Goal: Information Seeking & Learning: Find contact information

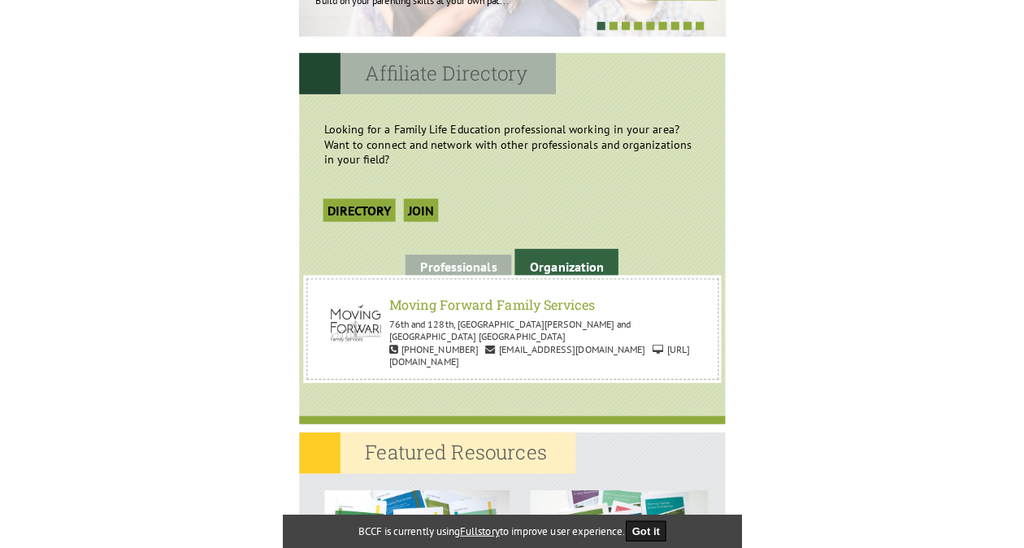
scroll to position [1520, 0]
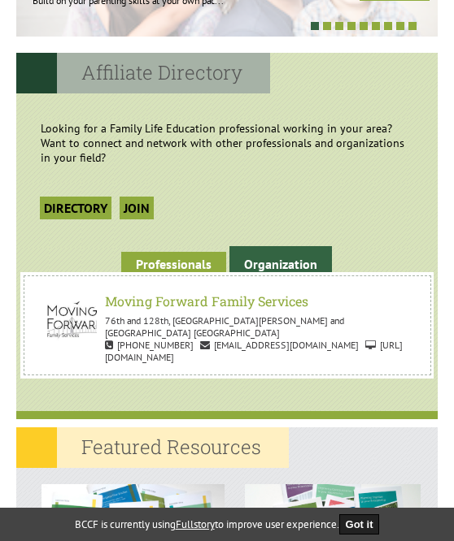
click at [185, 271] on link "Professionals" at bounding box center [173, 264] width 105 height 25
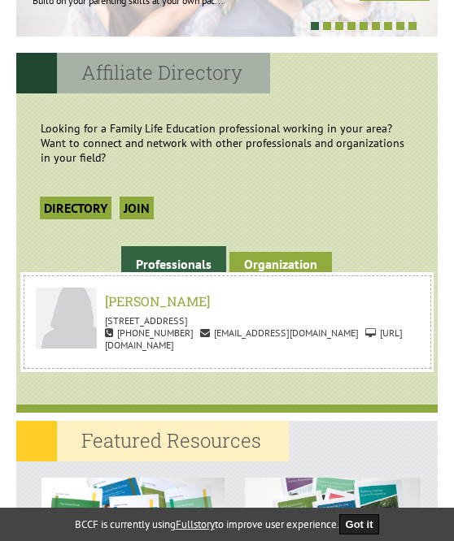
click at [267, 258] on link "Organization" at bounding box center [280, 264] width 102 height 25
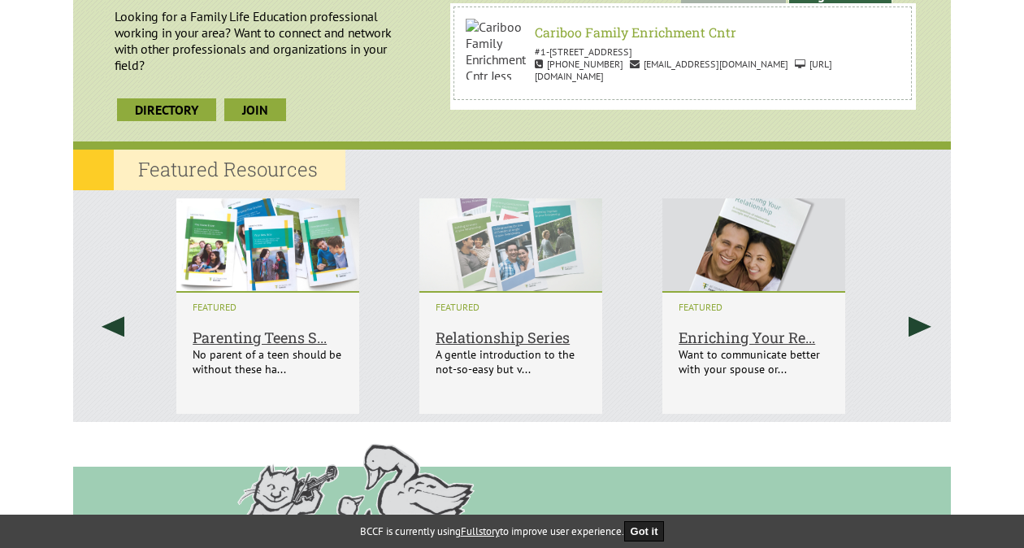
scroll to position [43, 0]
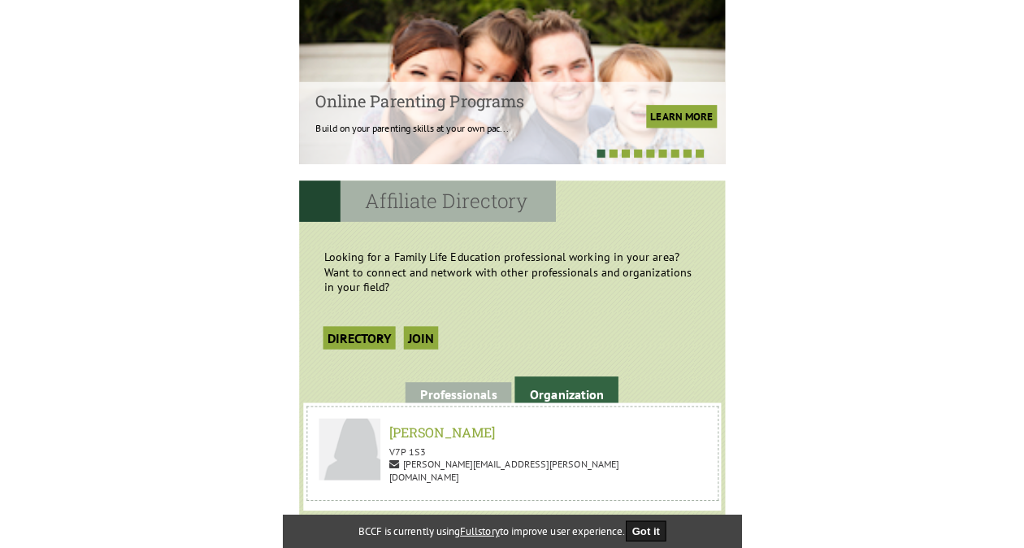
scroll to position [1395, 0]
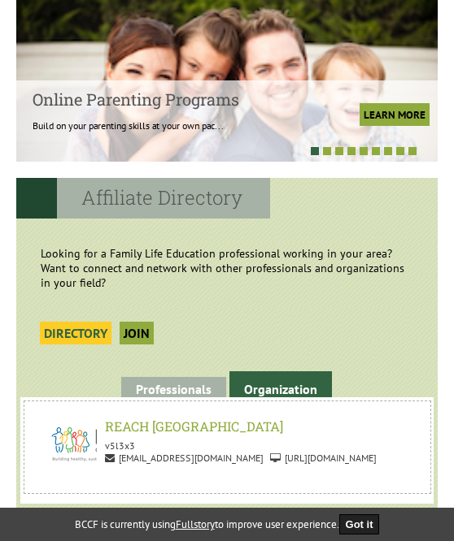
click at [89, 329] on link "Directory" at bounding box center [76, 333] width 72 height 23
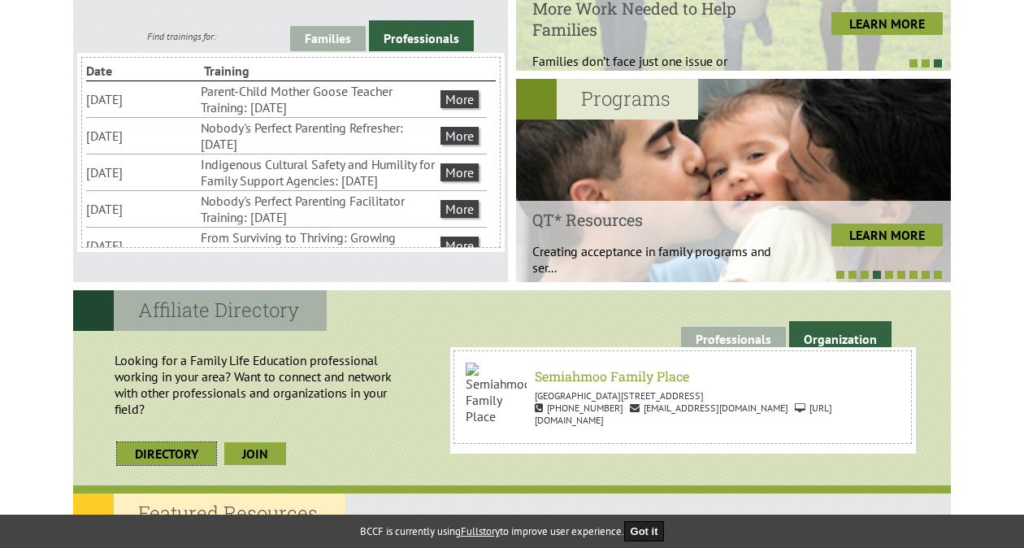
scroll to position [582, 0]
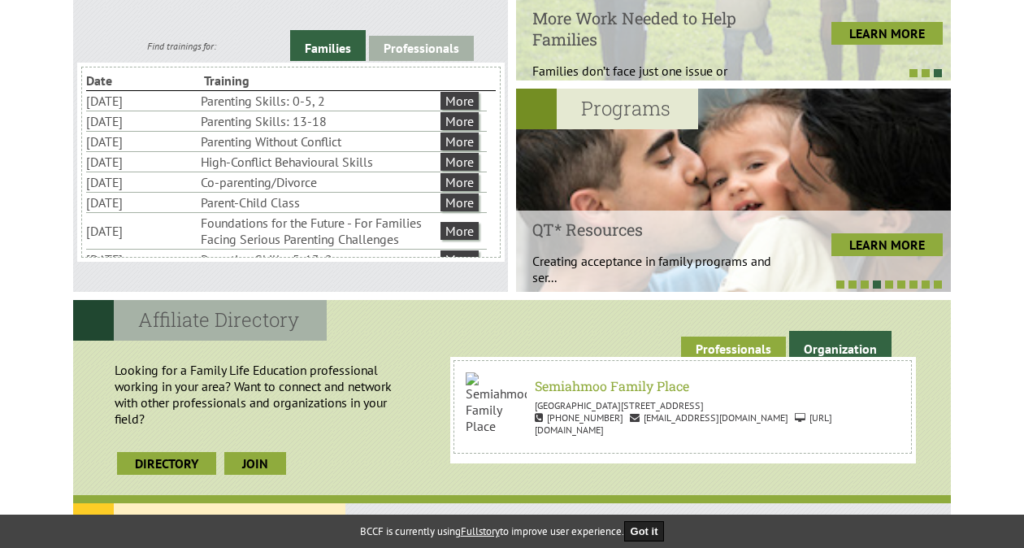
click at [453, 336] on link "Professionals" at bounding box center [733, 348] width 105 height 25
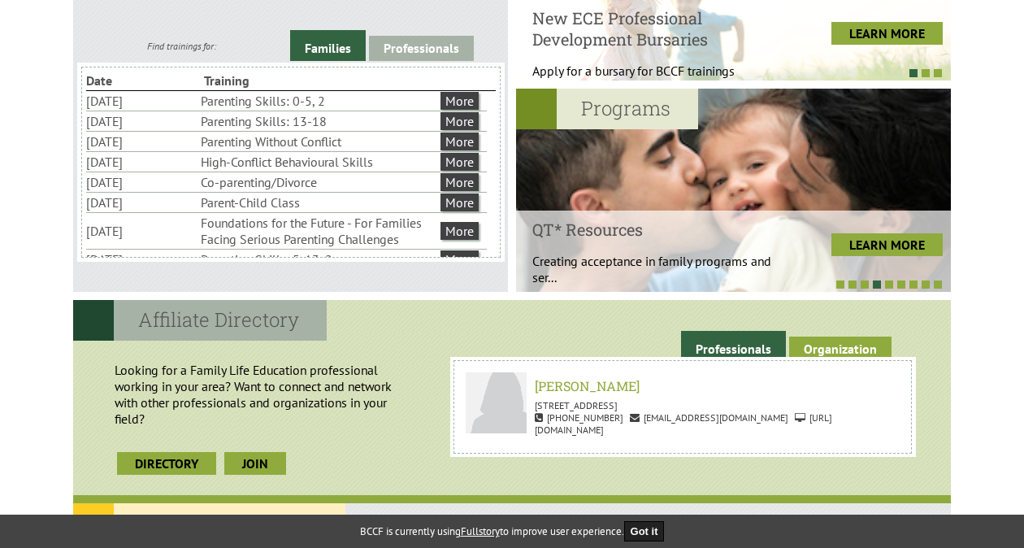
click at [453, 343] on link "Organization" at bounding box center [840, 348] width 102 height 25
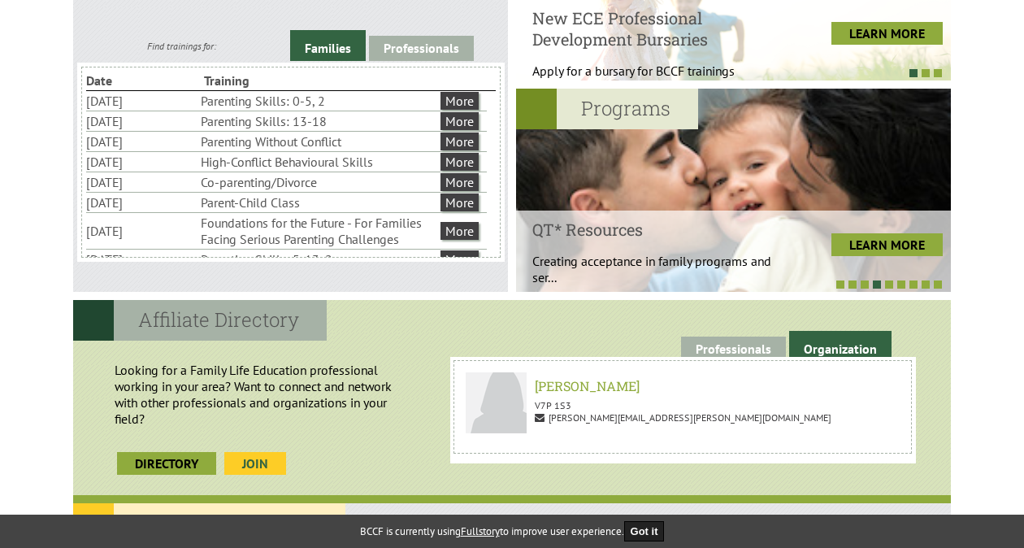
click at [259, 467] on link "join" at bounding box center [255, 463] width 62 height 23
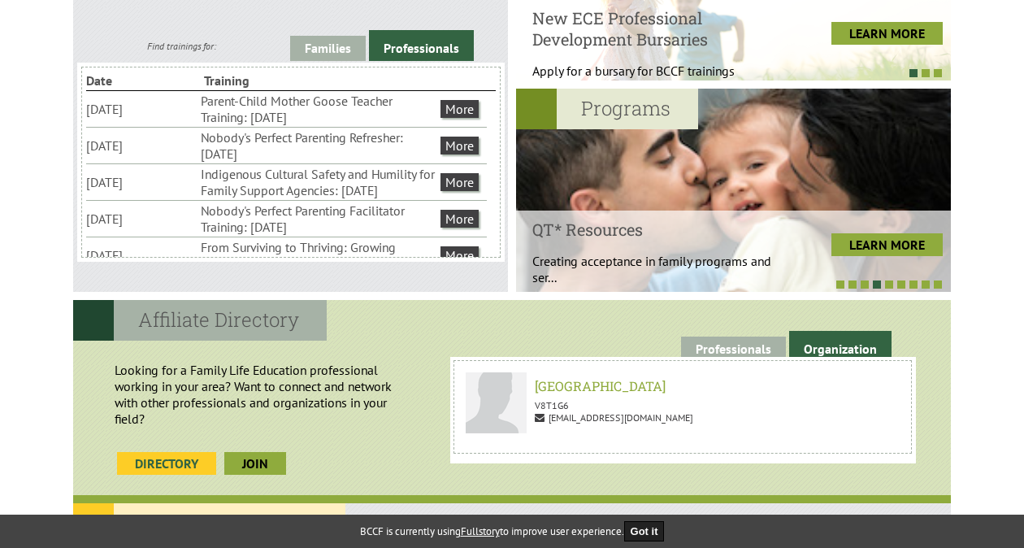
click at [179, 465] on link "Directory" at bounding box center [166, 463] width 99 height 23
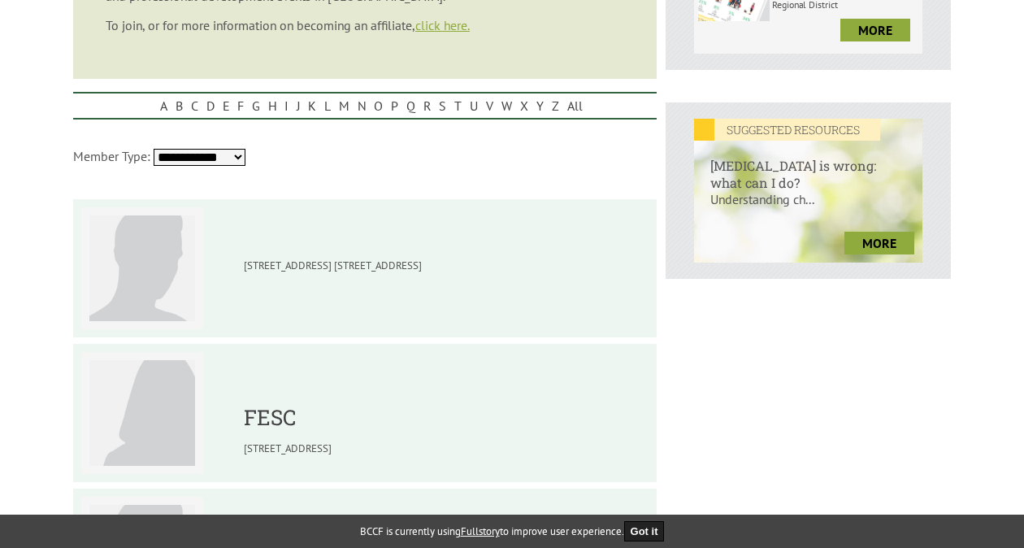
scroll to position [603, 0]
click at [216, 165] on select "**********" at bounding box center [200, 156] width 92 height 17
select select "**********"
click at [154, 150] on select "**********" at bounding box center [200, 156] width 92 height 17
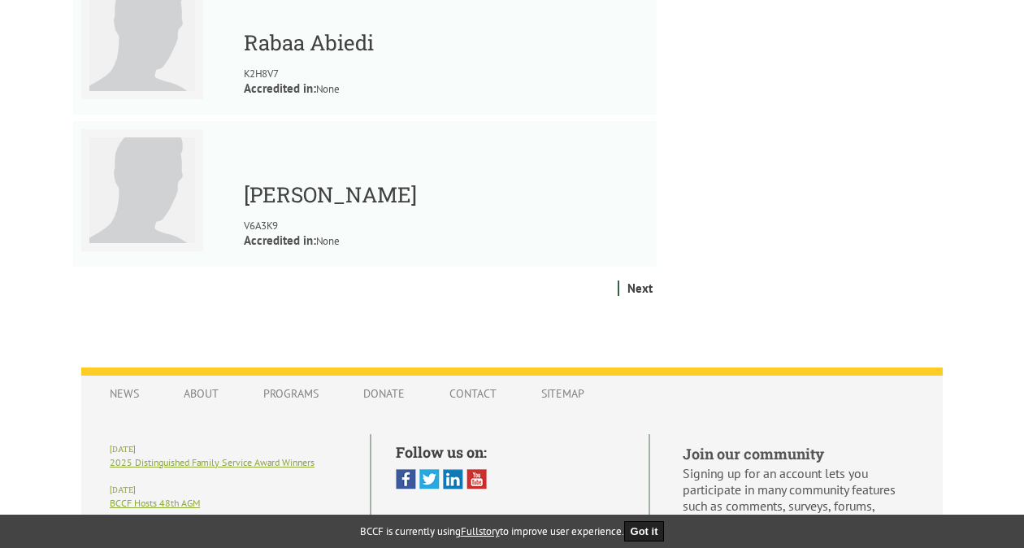
scroll to position [2014, 0]
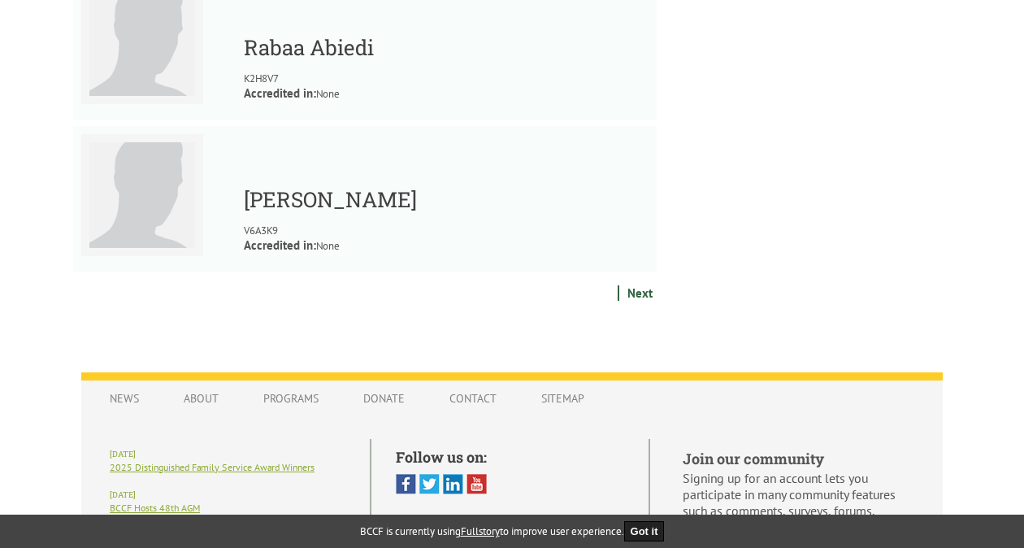
click at [640, 293] on link "Next" at bounding box center [639, 292] width 33 height 15
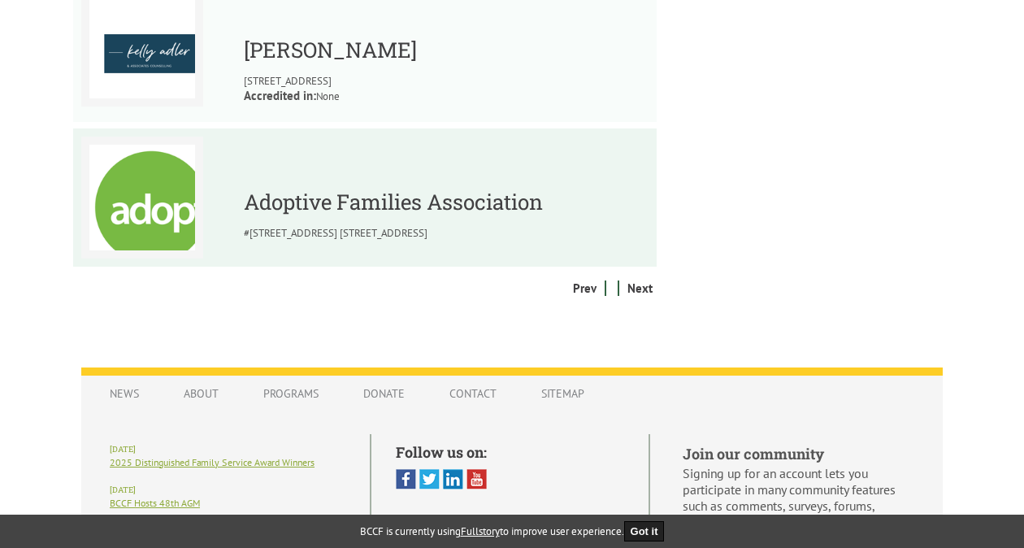
scroll to position [2037, 0]
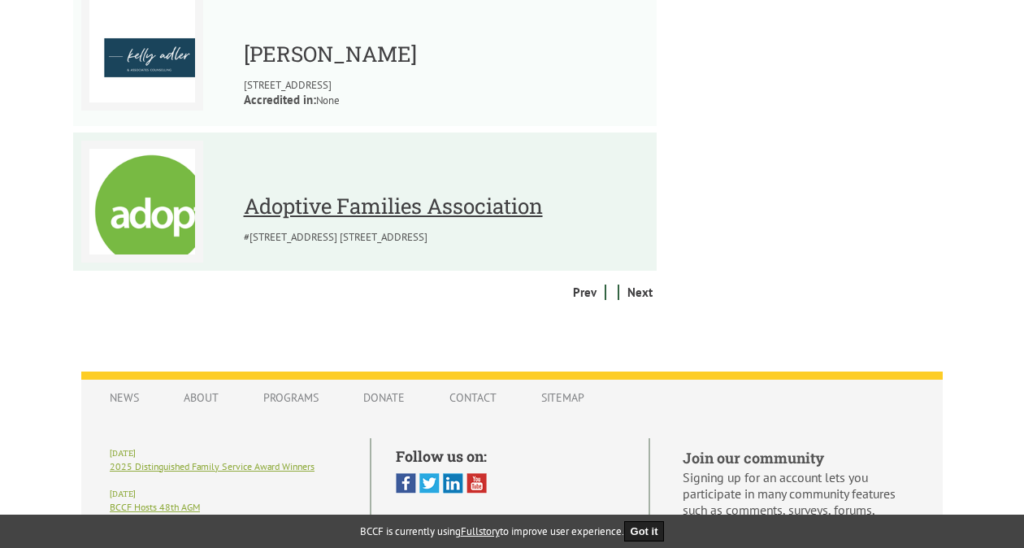
click at [438, 219] on link "Adoptive Families Association" at bounding box center [393, 206] width 299 height 28
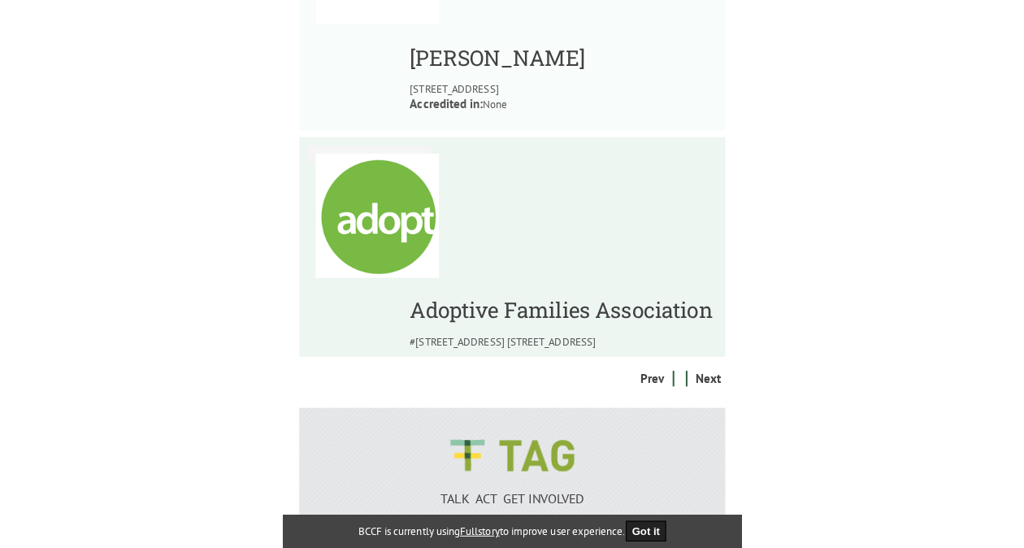
scroll to position [2164, 0]
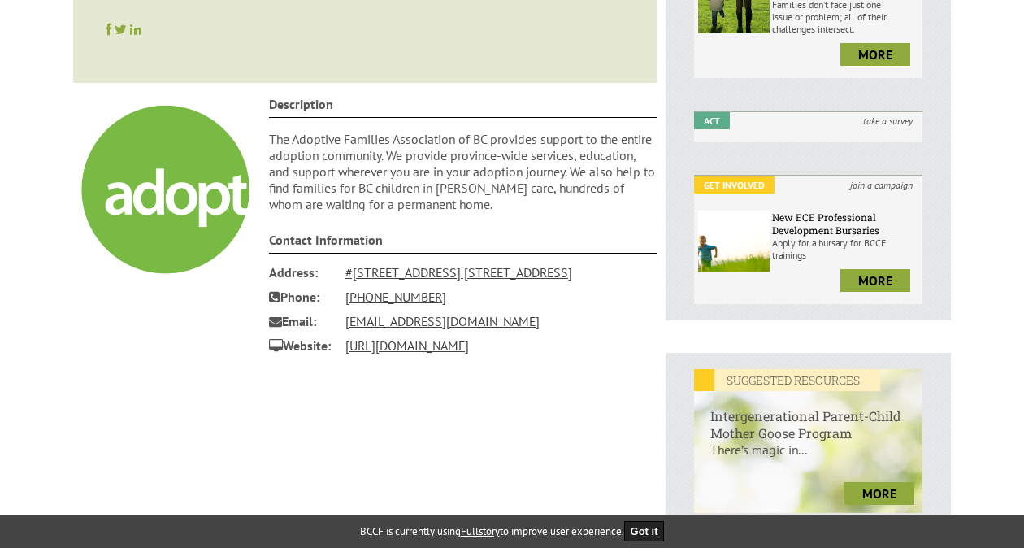
scroll to position [353, 0]
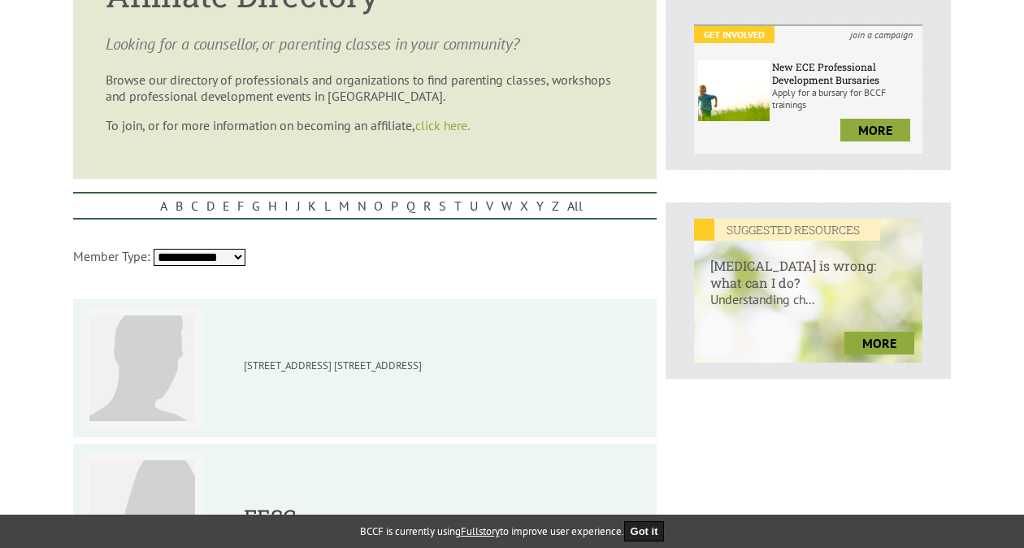
scroll to position [503, 0]
click at [445, 125] on link "click here." at bounding box center [442, 124] width 54 height 16
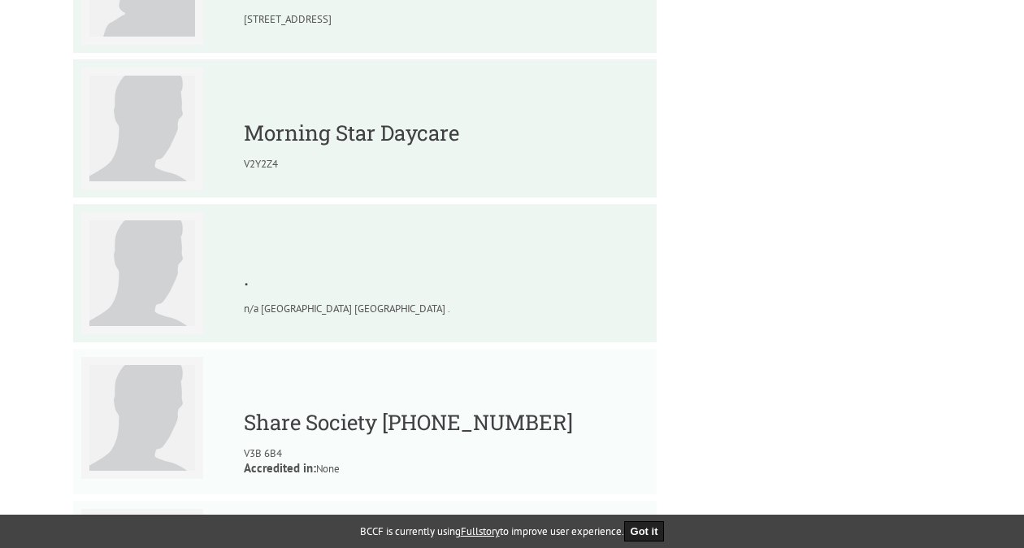
scroll to position [1075, 0]
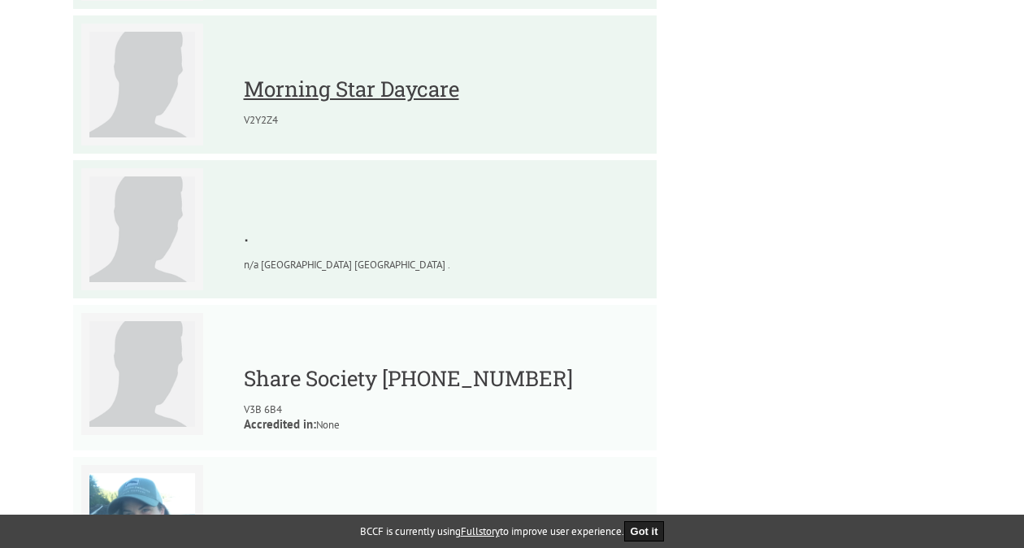
click at [278, 94] on link "Morning Star Daycare" at bounding box center [351, 89] width 215 height 28
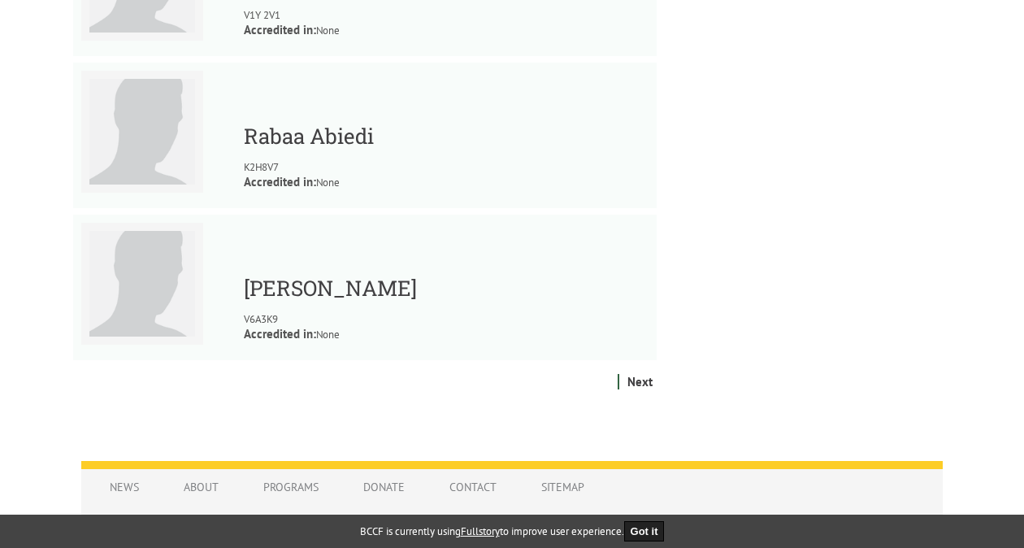
scroll to position [1975, 0]
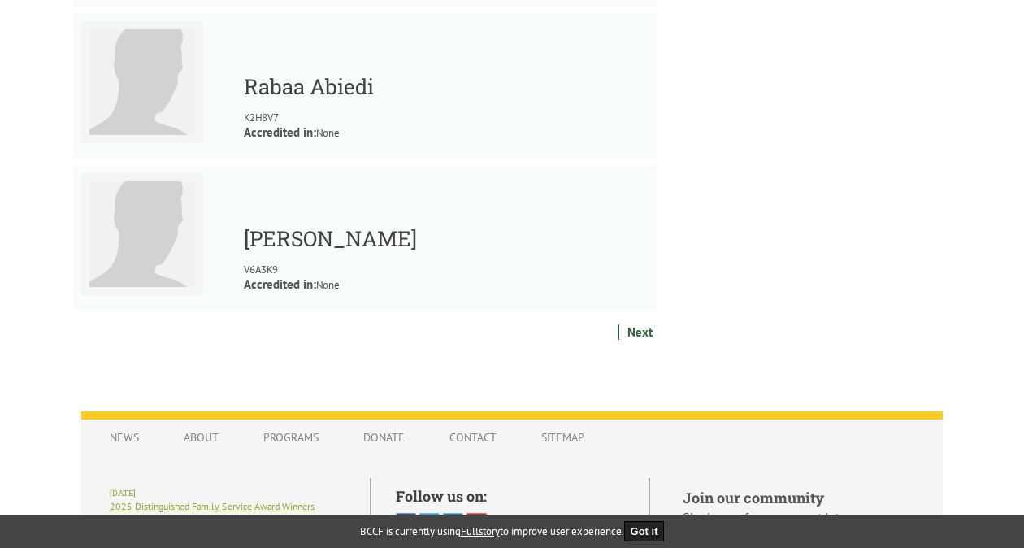
click at [634, 331] on link "Next" at bounding box center [639, 331] width 33 height 15
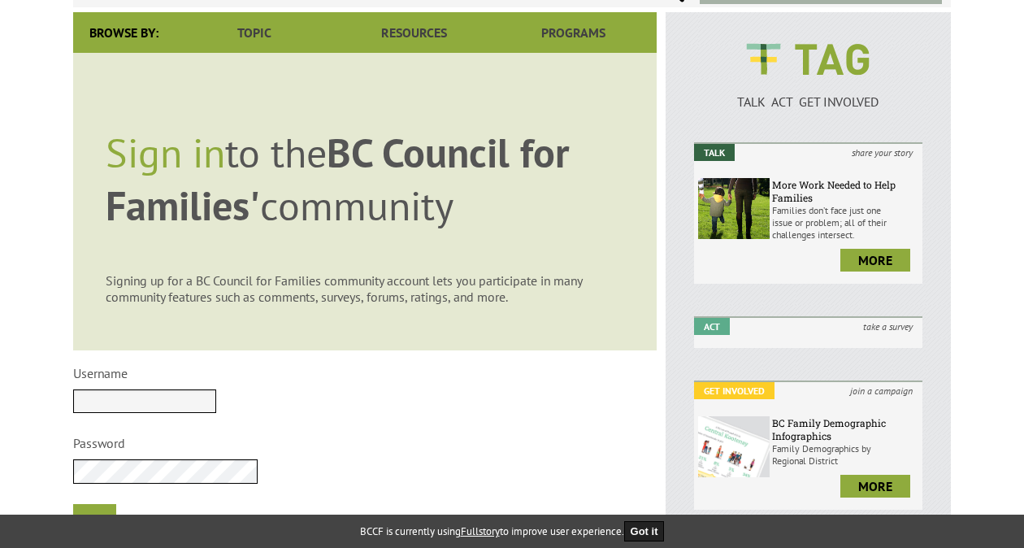
scroll to position [142, 0]
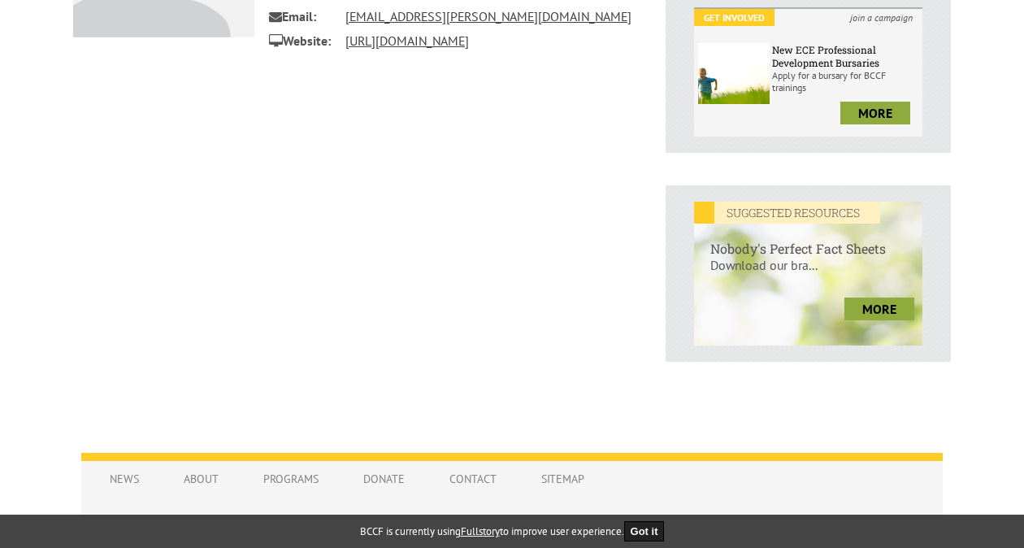
scroll to position [521, 0]
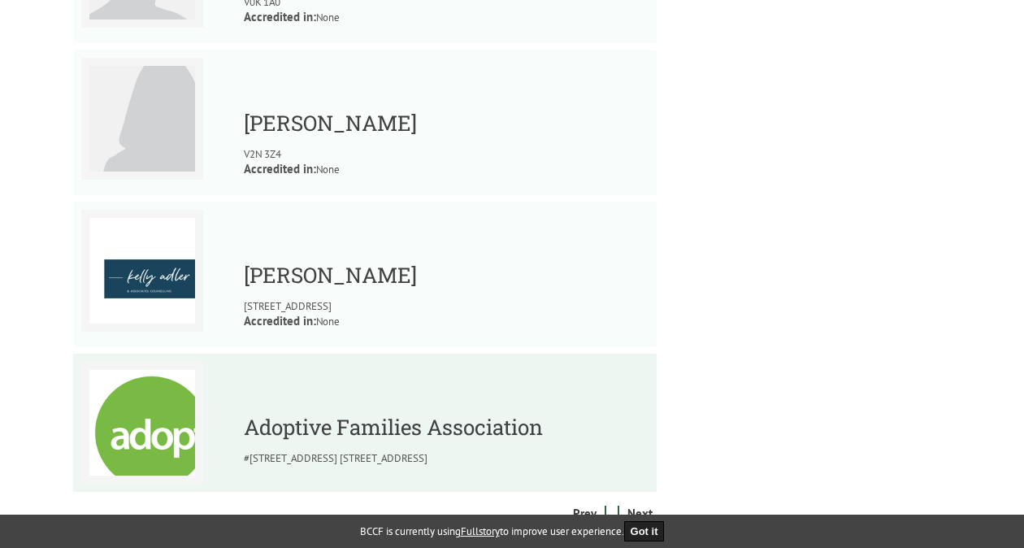
scroll to position [1951, 0]
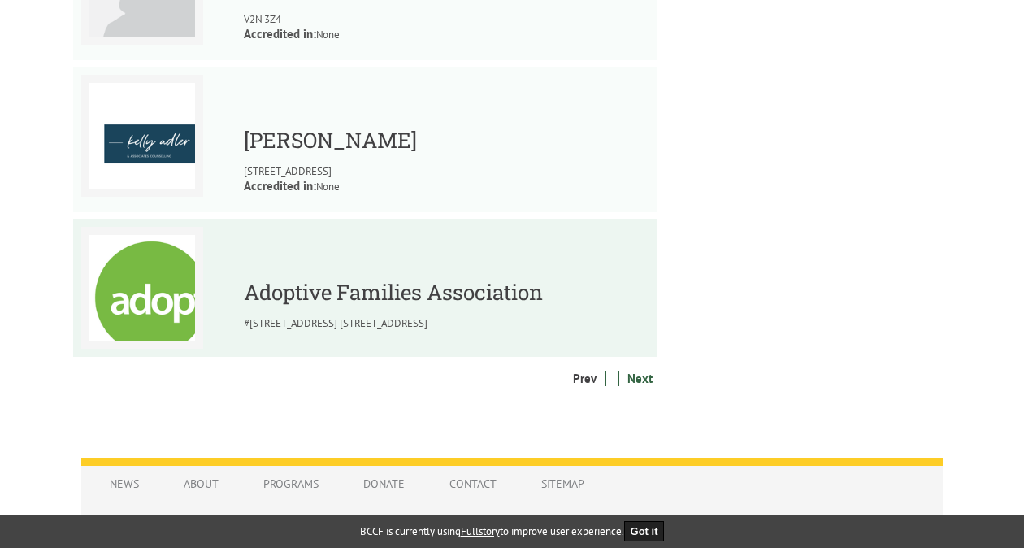
click at [638, 385] on link "Next" at bounding box center [639, 378] width 33 height 15
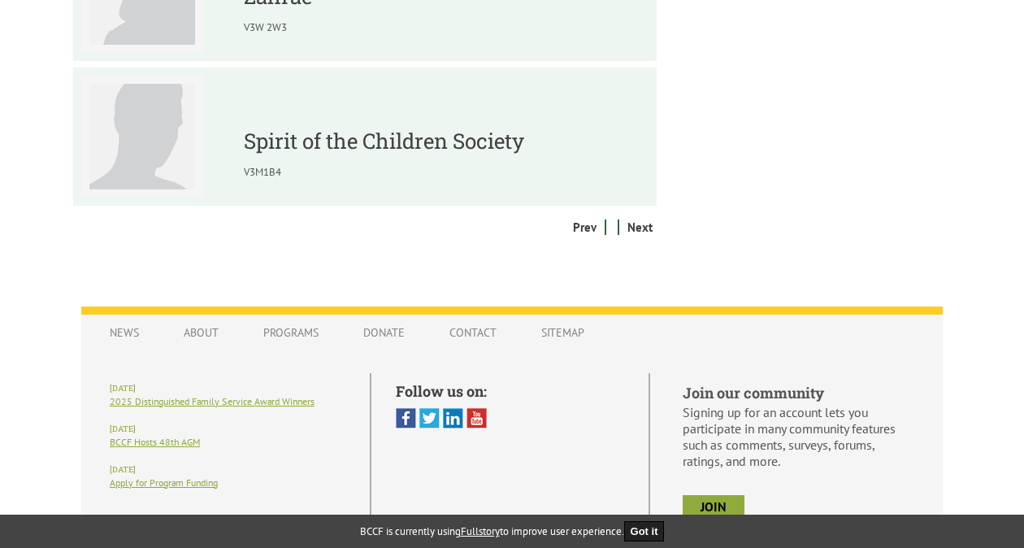
scroll to position [2071, 0]
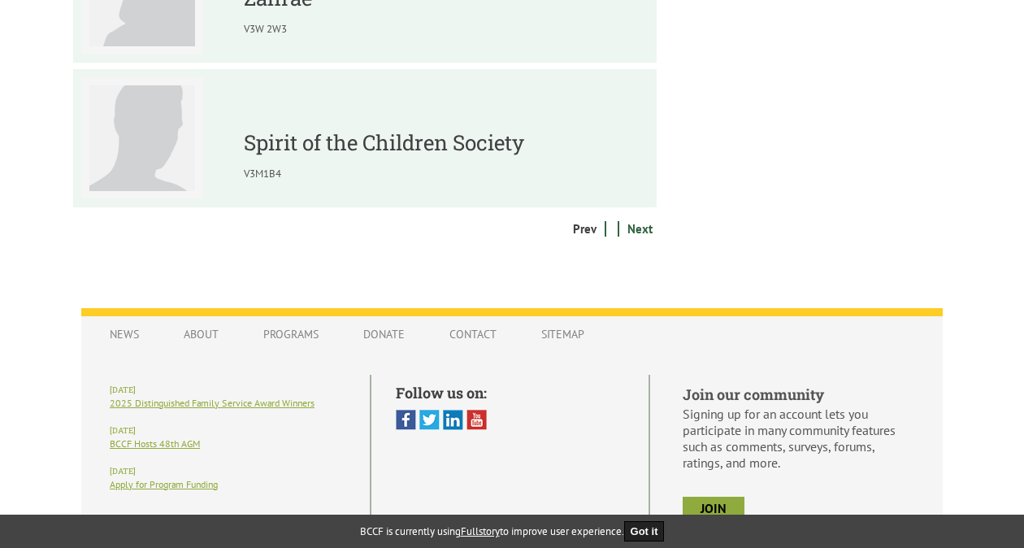
click at [634, 231] on link "Next" at bounding box center [639, 228] width 33 height 15
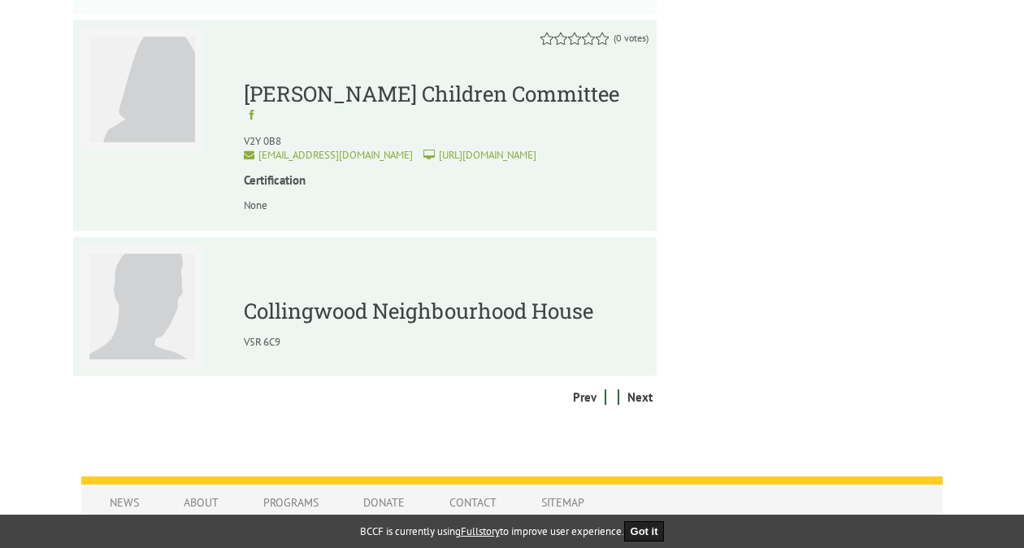
scroll to position [1960, 0]
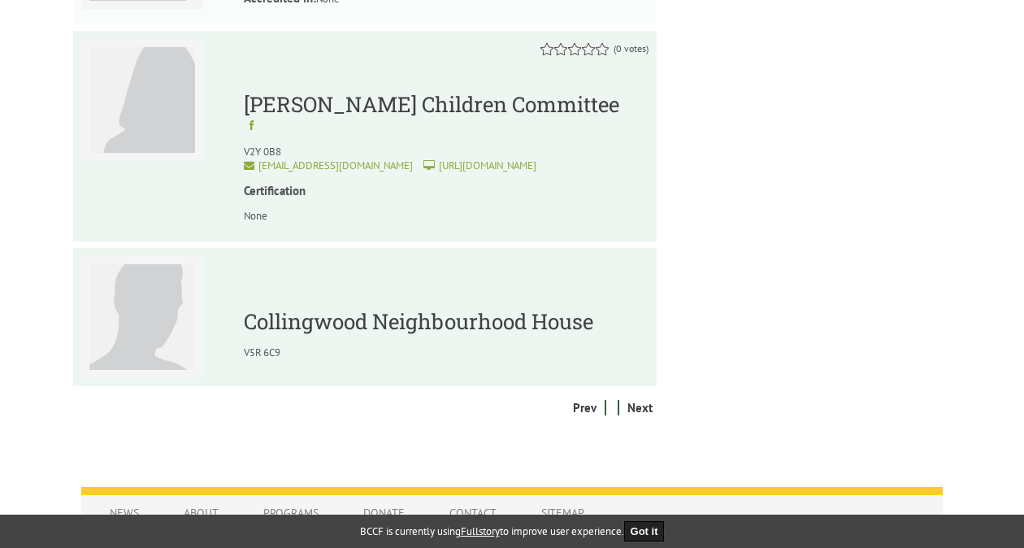
click at [292, 192] on strong "Certification" at bounding box center [275, 190] width 62 height 15
click at [346, 116] on link "Langley Children Committee" at bounding box center [432, 104] width 376 height 28
